Goal: Task Accomplishment & Management: Use online tool/utility

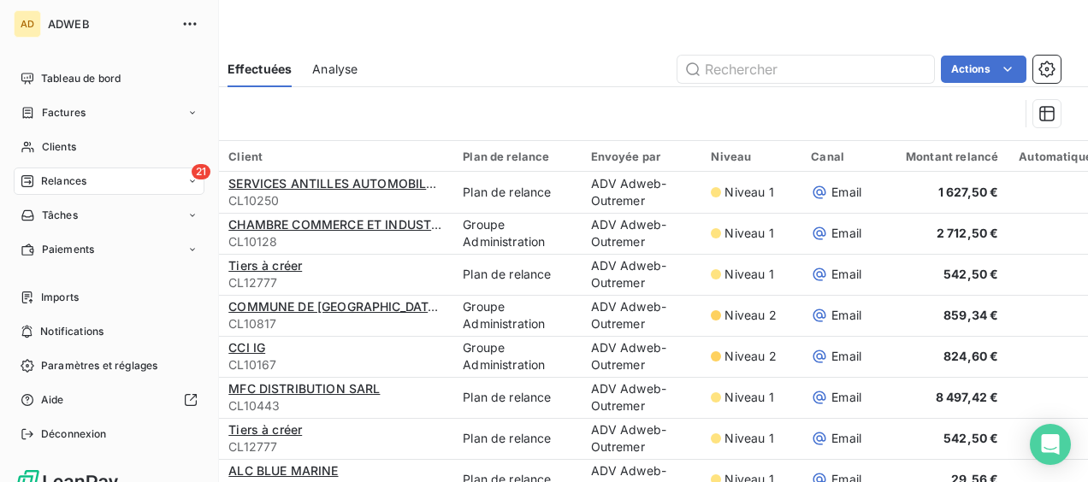
click at [54, 186] on span "Relances" at bounding box center [63, 181] width 45 height 15
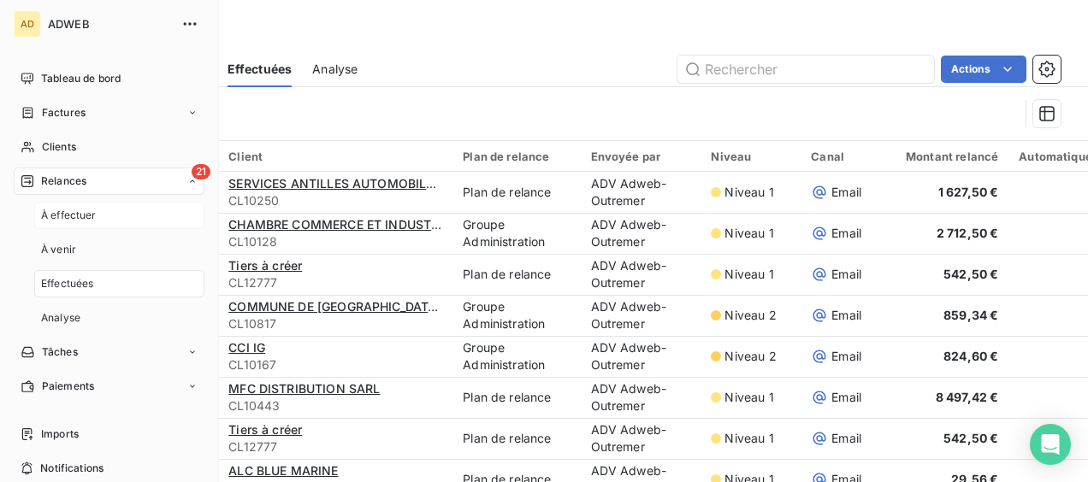
click at [58, 218] on span "À effectuer" at bounding box center [69, 215] width 56 height 15
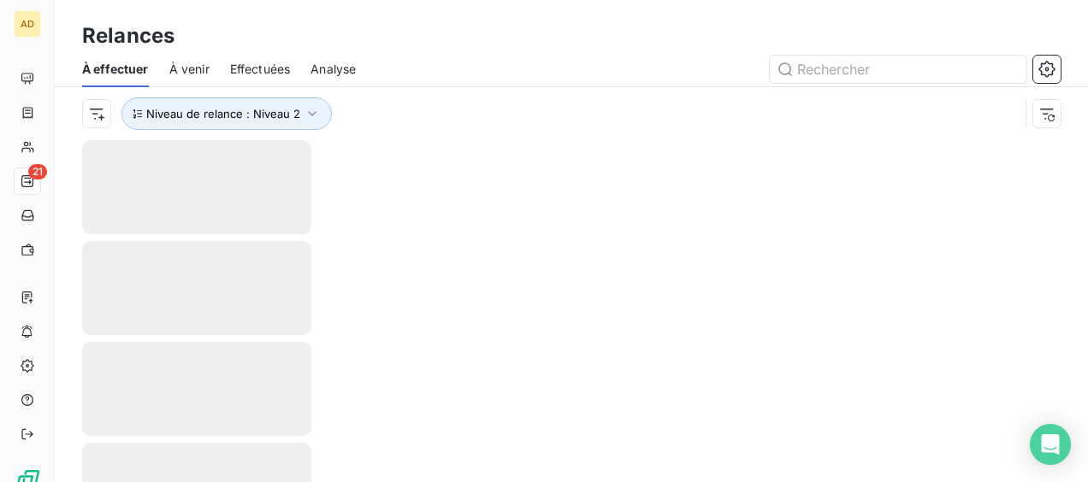
click at [562, 260] on div at bounding box center [571, 311] width 1033 height 342
click at [275, 381] on div at bounding box center [196, 389] width 229 height 94
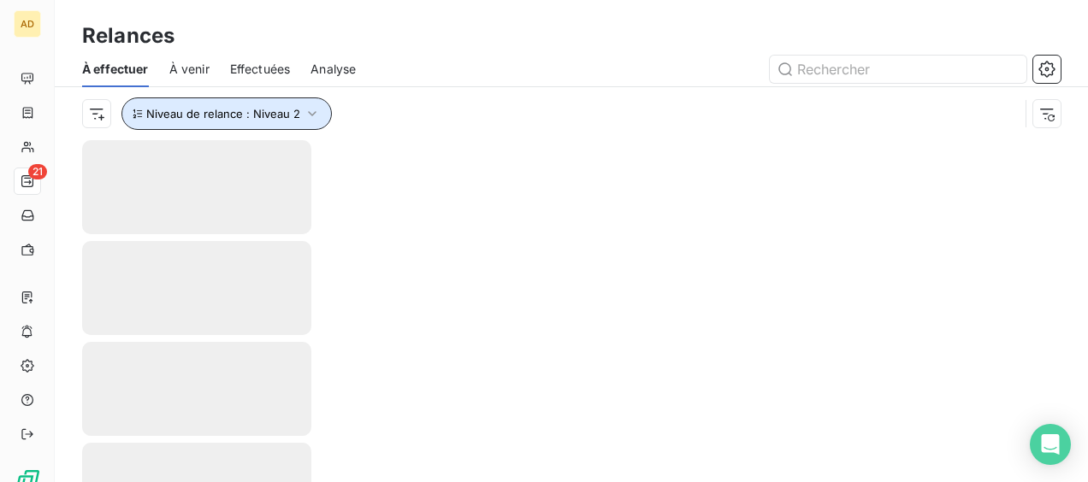
click at [304, 113] on icon "button" at bounding box center [312, 113] width 17 height 17
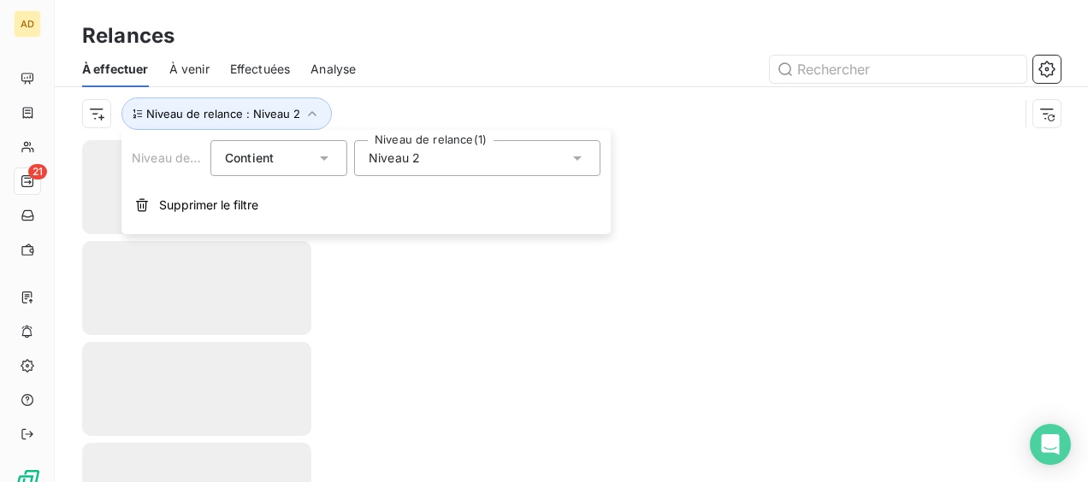
click at [476, 166] on div "Niveau 2" at bounding box center [477, 158] width 246 height 36
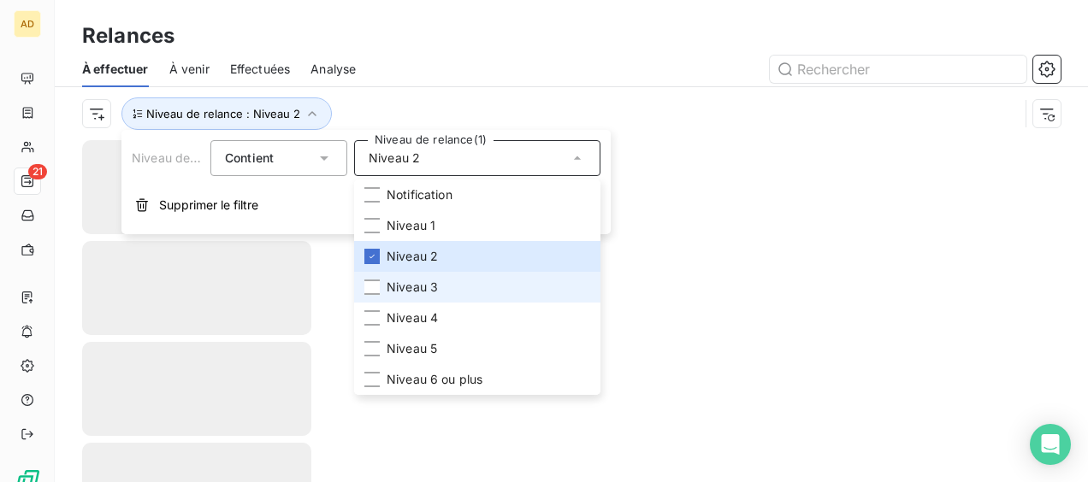
click at [393, 282] on span "Niveau 3" at bounding box center [412, 287] width 51 height 17
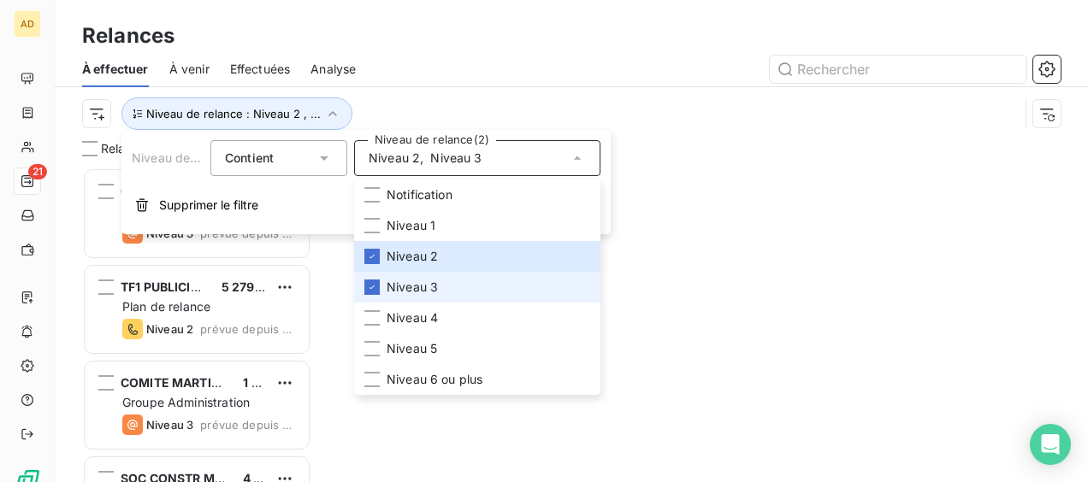
scroll to position [301, 216]
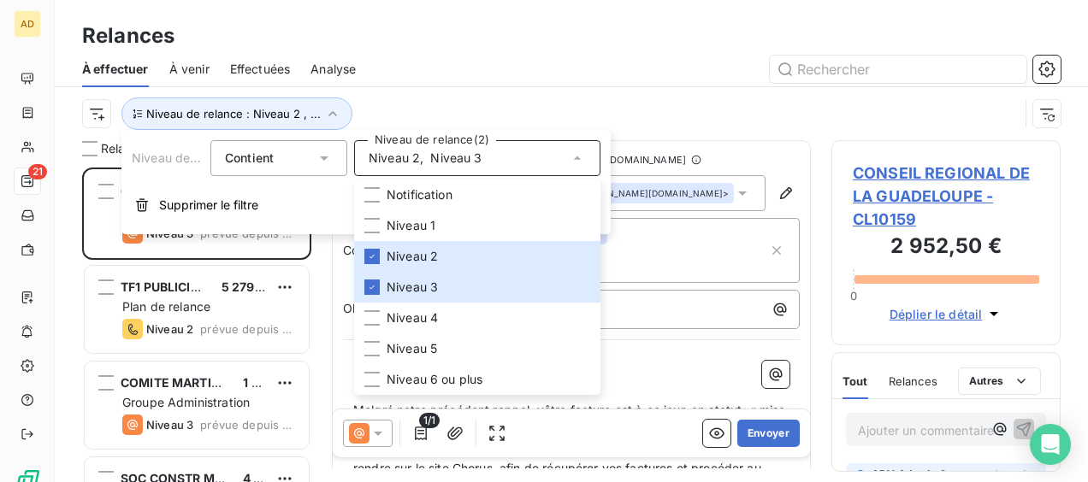
click at [751, 127] on div "Niveau de relance : Niveau 2 , ..." at bounding box center [550, 114] width 937 height 33
